Goal: Transaction & Acquisition: Purchase product/service

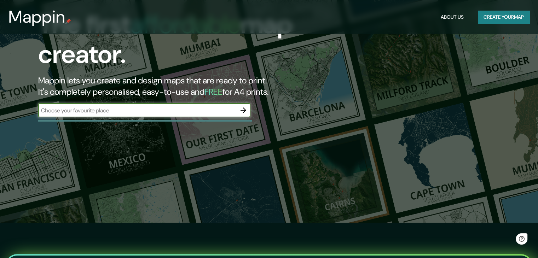
click at [149, 108] on input "text" at bounding box center [137, 110] width 198 height 8
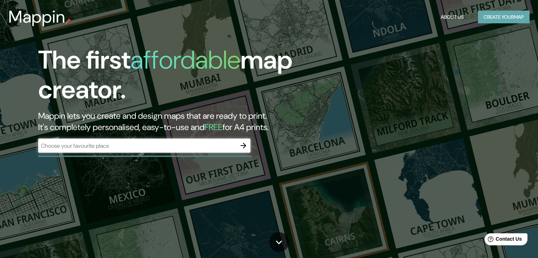
click at [490, 23] on button "Create your map" at bounding box center [504, 17] width 52 height 13
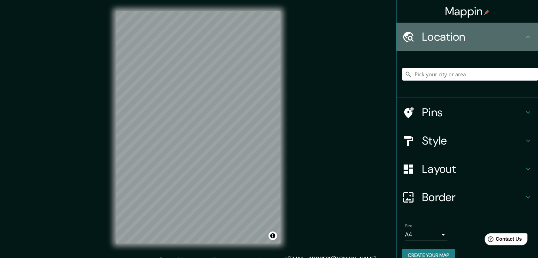
click at [502, 47] on div "Location" at bounding box center [466, 37] width 141 height 28
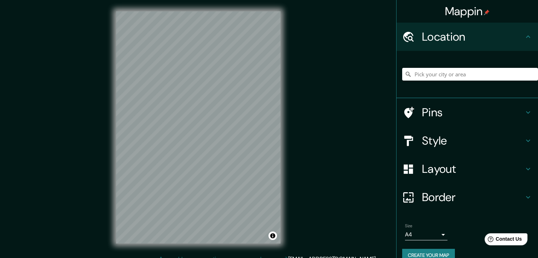
click at [474, 109] on h4 "Pins" at bounding box center [473, 112] width 102 height 14
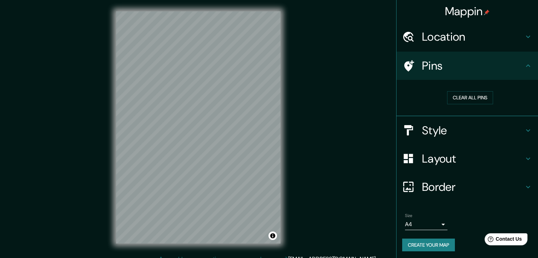
click at [497, 74] on div "Pins" at bounding box center [466, 66] width 141 height 28
click at [476, 125] on h4 "Style" at bounding box center [473, 130] width 102 height 14
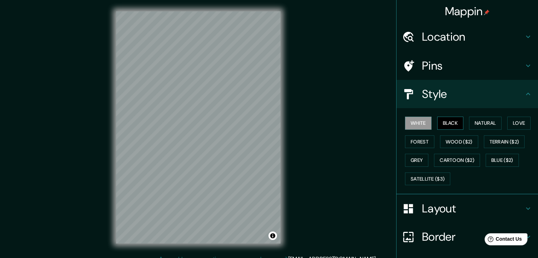
click at [444, 121] on button "Black" at bounding box center [450, 123] width 27 height 13
click at [409, 123] on button "White" at bounding box center [418, 123] width 27 height 13
click at [475, 122] on button "Natural" at bounding box center [485, 123] width 33 height 13
click at [413, 122] on button "White" at bounding box center [418, 123] width 27 height 13
click at [480, 122] on button "Natural" at bounding box center [485, 123] width 33 height 13
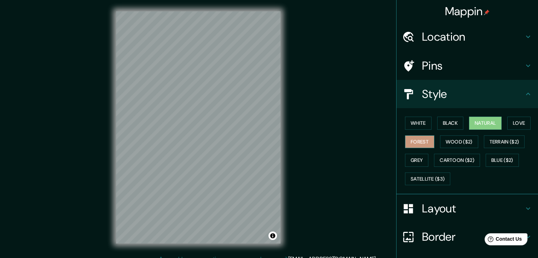
click at [415, 140] on button "Forest" at bounding box center [419, 141] width 29 height 13
click at [476, 123] on button "Natural" at bounding box center [485, 123] width 33 height 13
click at [458, 140] on button "Wood ($2)" at bounding box center [459, 141] width 38 height 13
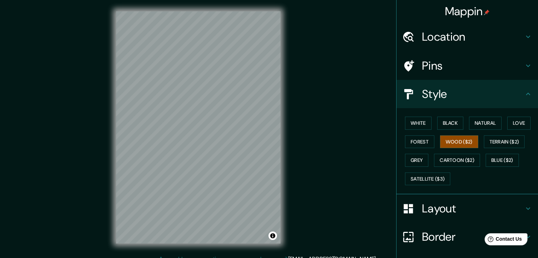
drag, startPoint x: 478, startPoint y: 123, endPoint x: 467, endPoint y: 134, distance: 15.3
click at [478, 123] on button "Natural" at bounding box center [485, 123] width 33 height 13
click at [436, 204] on h4 "Layout" at bounding box center [473, 209] width 102 height 14
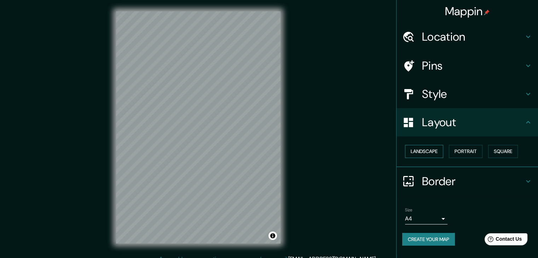
click at [434, 150] on button "Landscape" at bounding box center [424, 151] width 38 height 13
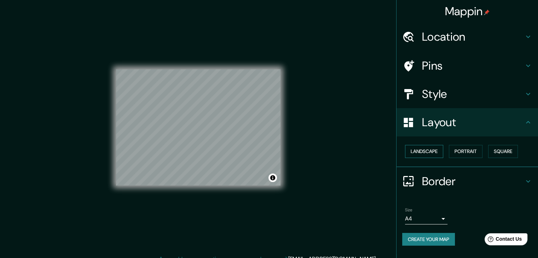
click at [436, 149] on button "Landscape" at bounding box center [424, 151] width 38 height 13
click at [470, 150] on button "Portrait" at bounding box center [466, 151] width 34 height 13
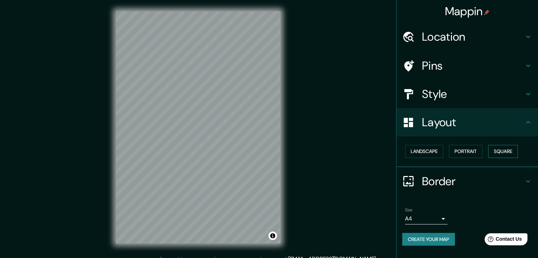
click at [504, 153] on button "Square" at bounding box center [503, 151] width 30 height 13
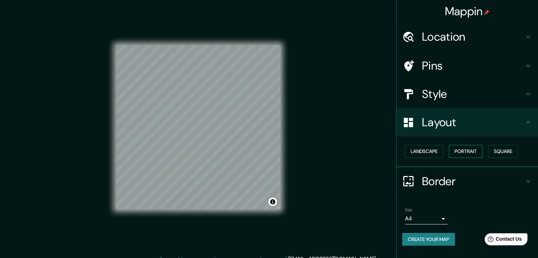
click at [476, 153] on button "Portrait" at bounding box center [466, 151] width 34 height 13
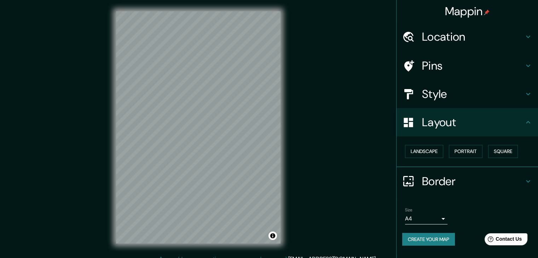
click at [431, 217] on body "Mappin Location Pins Style Layout Landscape Portrait Square Border Choose a bor…" at bounding box center [269, 129] width 538 height 258
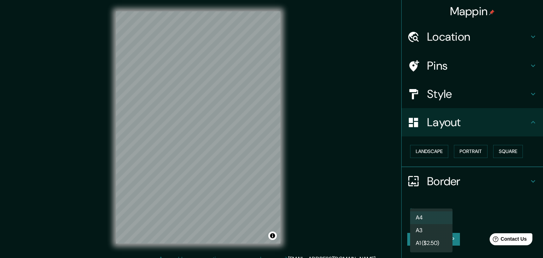
click at [488, 191] on div at bounding box center [271, 129] width 543 height 258
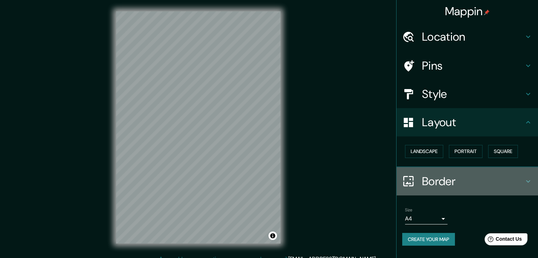
click at [453, 180] on h4 "Border" at bounding box center [473, 181] width 102 height 14
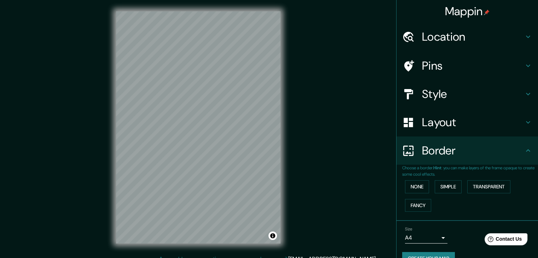
click at [486, 143] on div "Border" at bounding box center [466, 151] width 141 height 28
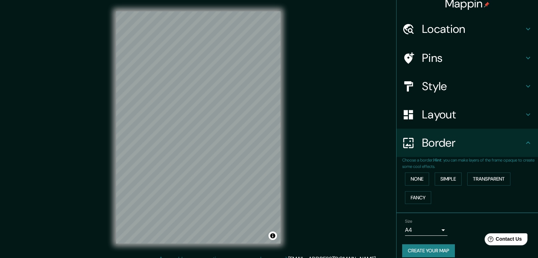
scroll to position [15, 0]
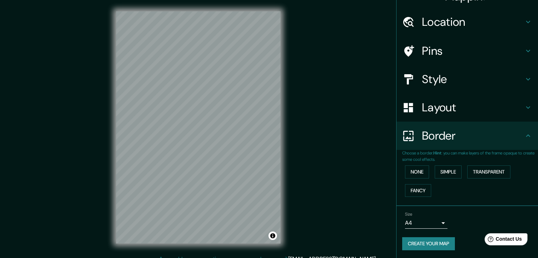
click at [480, 131] on h4 "Border" at bounding box center [473, 136] width 102 height 14
click at [524, 133] on icon at bounding box center [528, 136] width 8 height 8
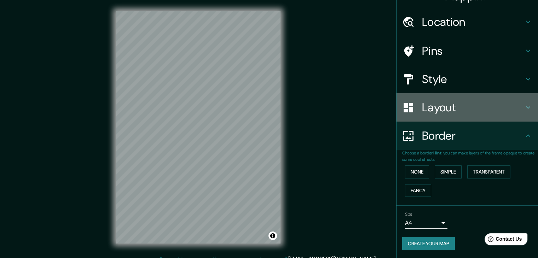
click at [524, 109] on icon at bounding box center [528, 107] width 8 height 8
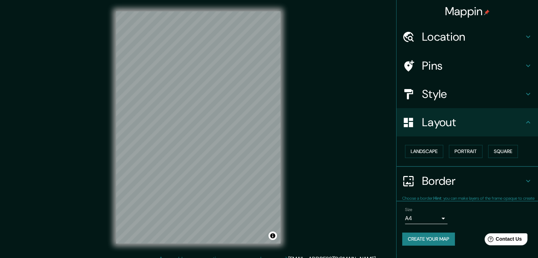
scroll to position [0, 0]
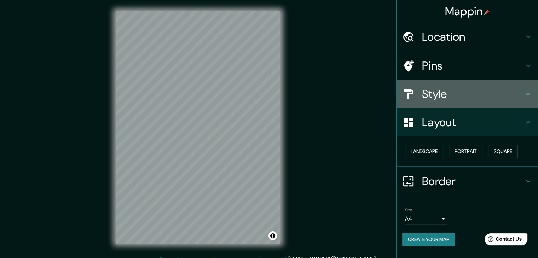
click at [523, 98] on h4 "Style" at bounding box center [473, 94] width 102 height 14
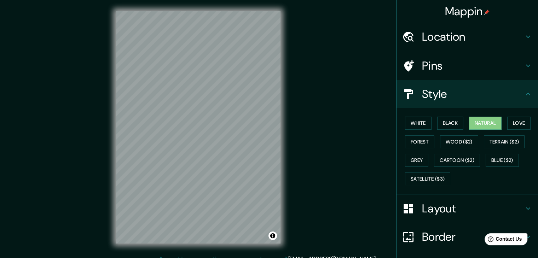
click at [524, 69] on icon at bounding box center [528, 66] width 8 height 8
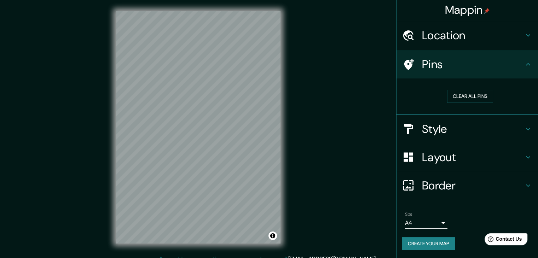
click at [420, 243] on button "Create your map" at bounding box center [428, 243] width 53 height 13
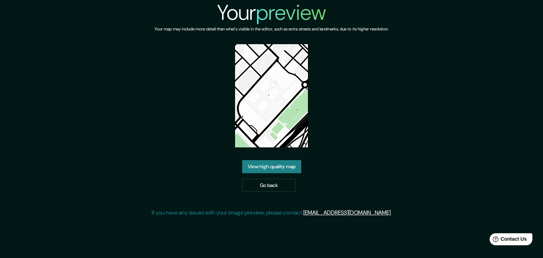
click at [270, 162] on link "View high quality map" at bounding box center [271, 166] width 59 height 13
